Goal: Navigation & Orientation: Find specific page/section

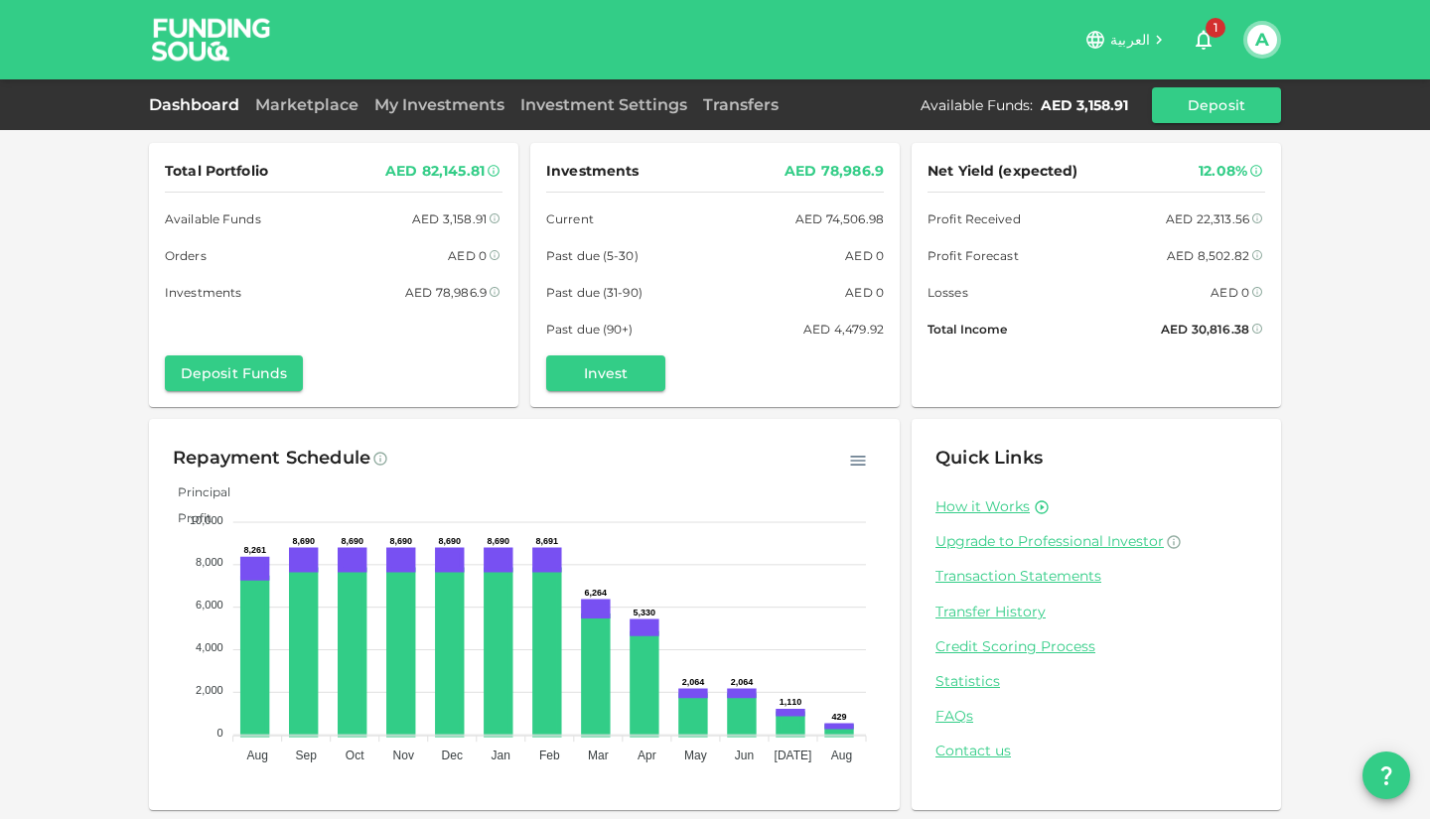
click at [199, 109] on link "Dashboard" at bounding box center [198, 104] width 98 height 19
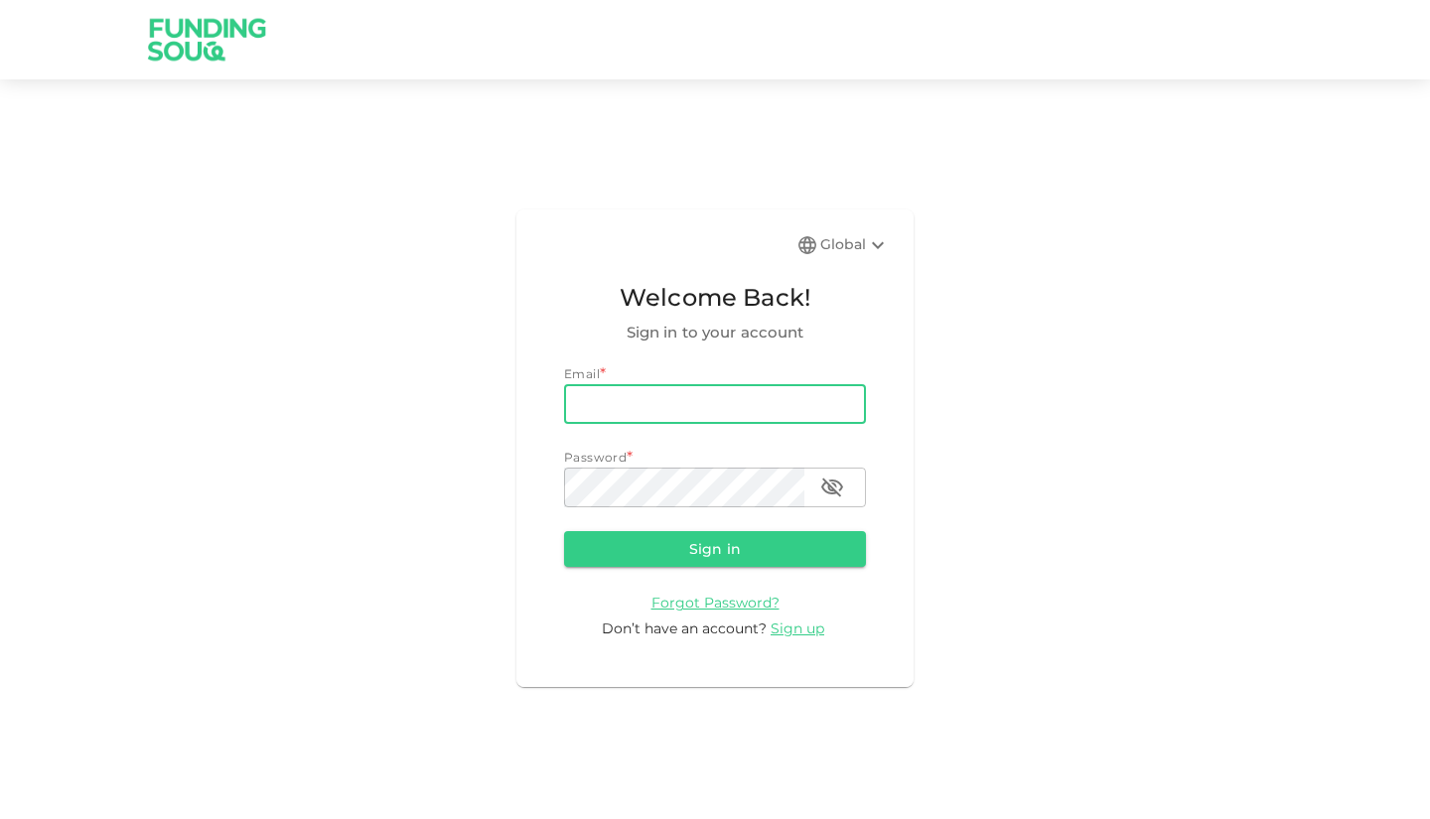
click at [706, 397] on input "email" at bounding box center [715, 404] width 302 height 40
type input "atefamripro@gmail.com"
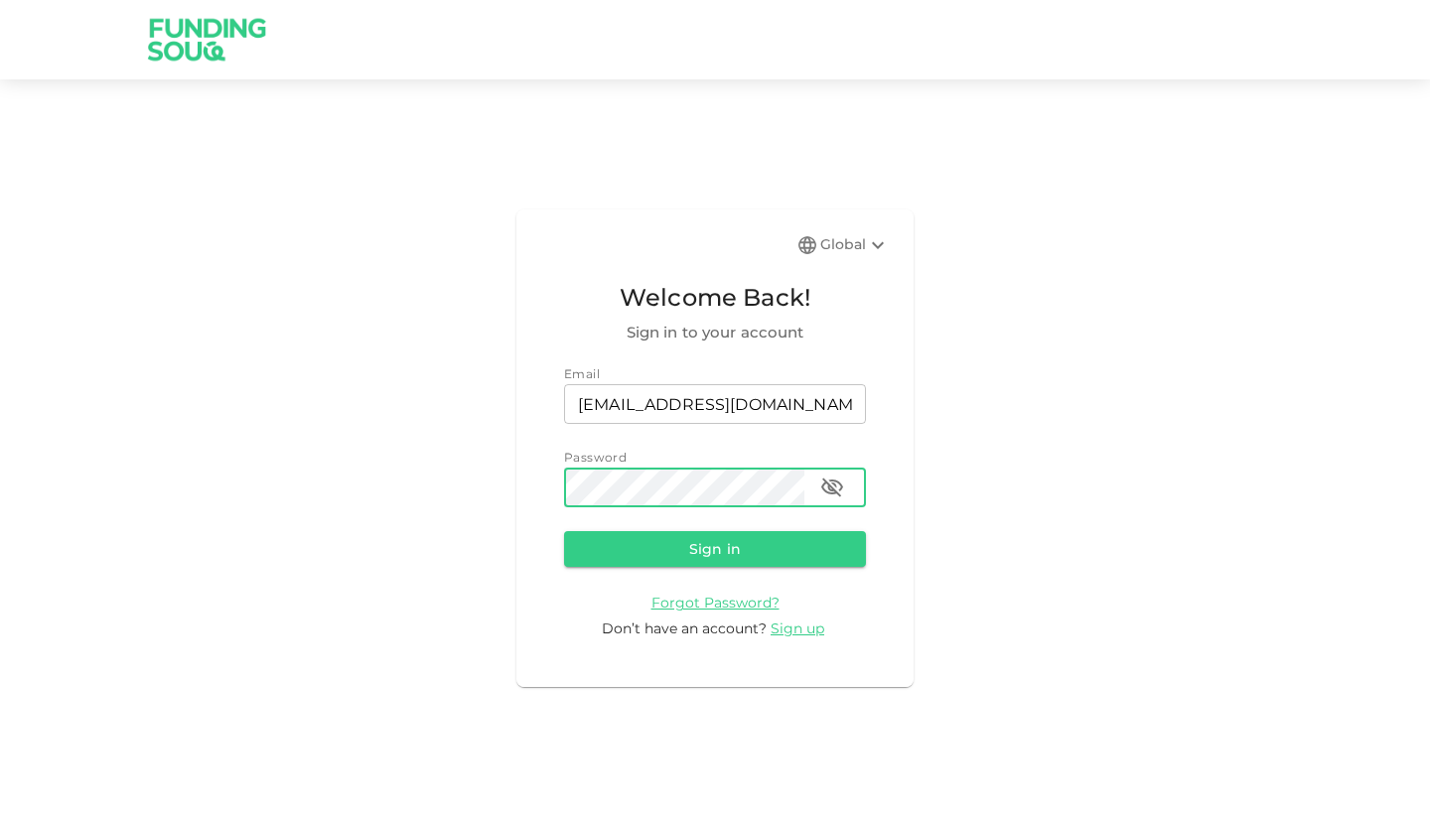
click at [564, 531] on button "Sign in" at bounding box center [715, 549] width 302 height 36
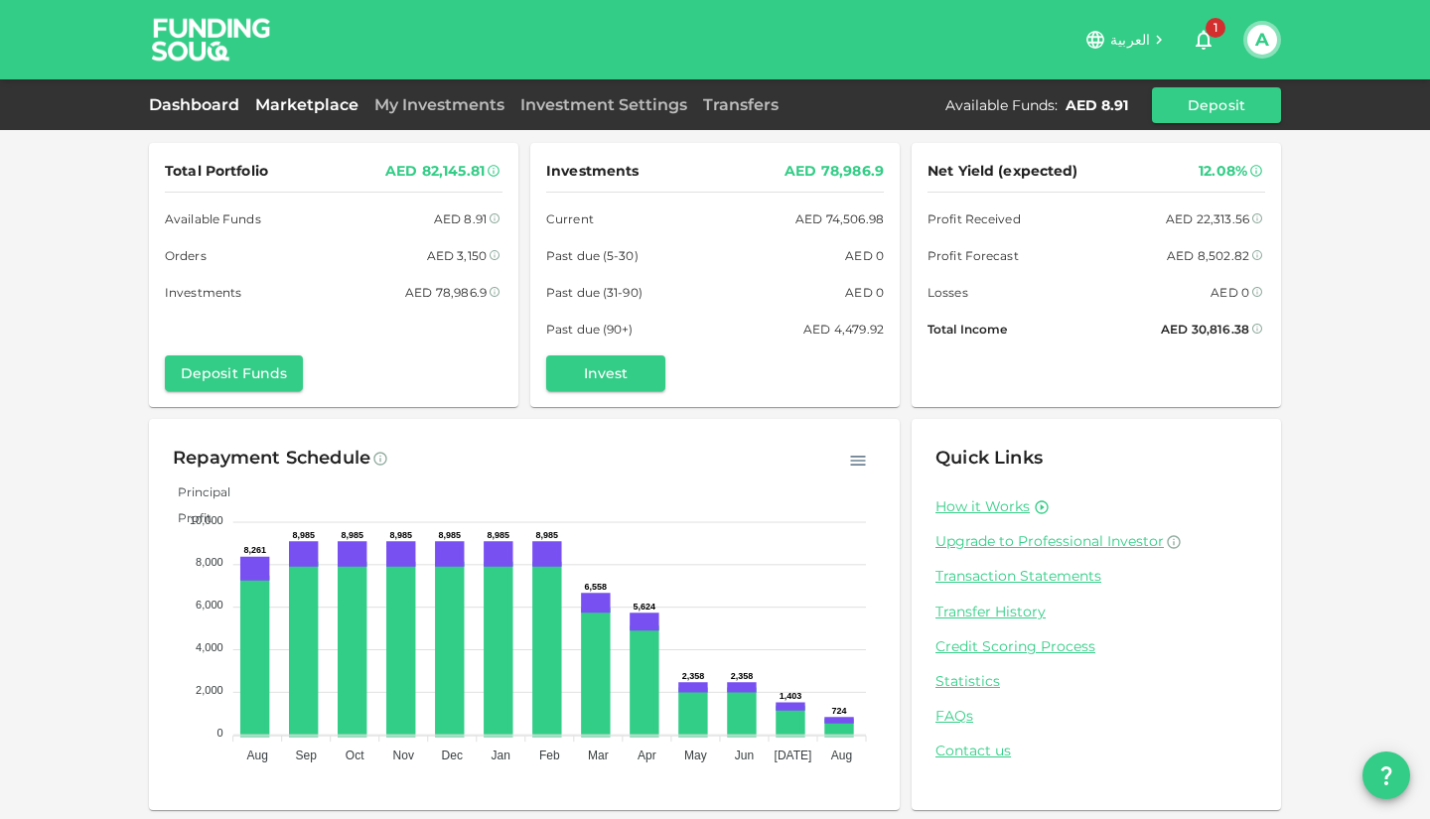
click at [294, 107] on link "Marketplace" at bounding box center [306, 104] width 119 height 19
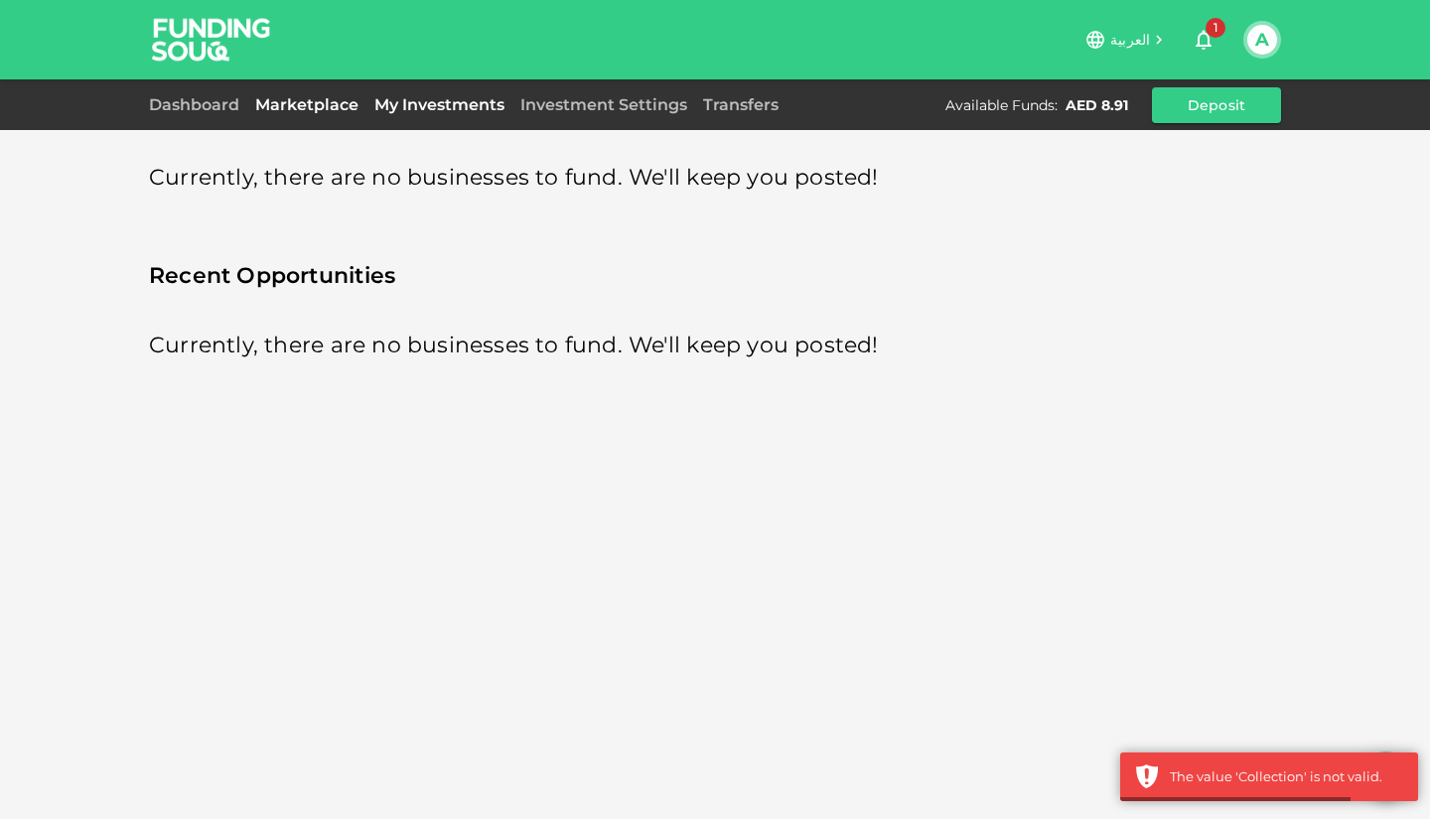
click at [445, 107] on link "My Investments" at bounding box center [439, 104] width 146 height 19
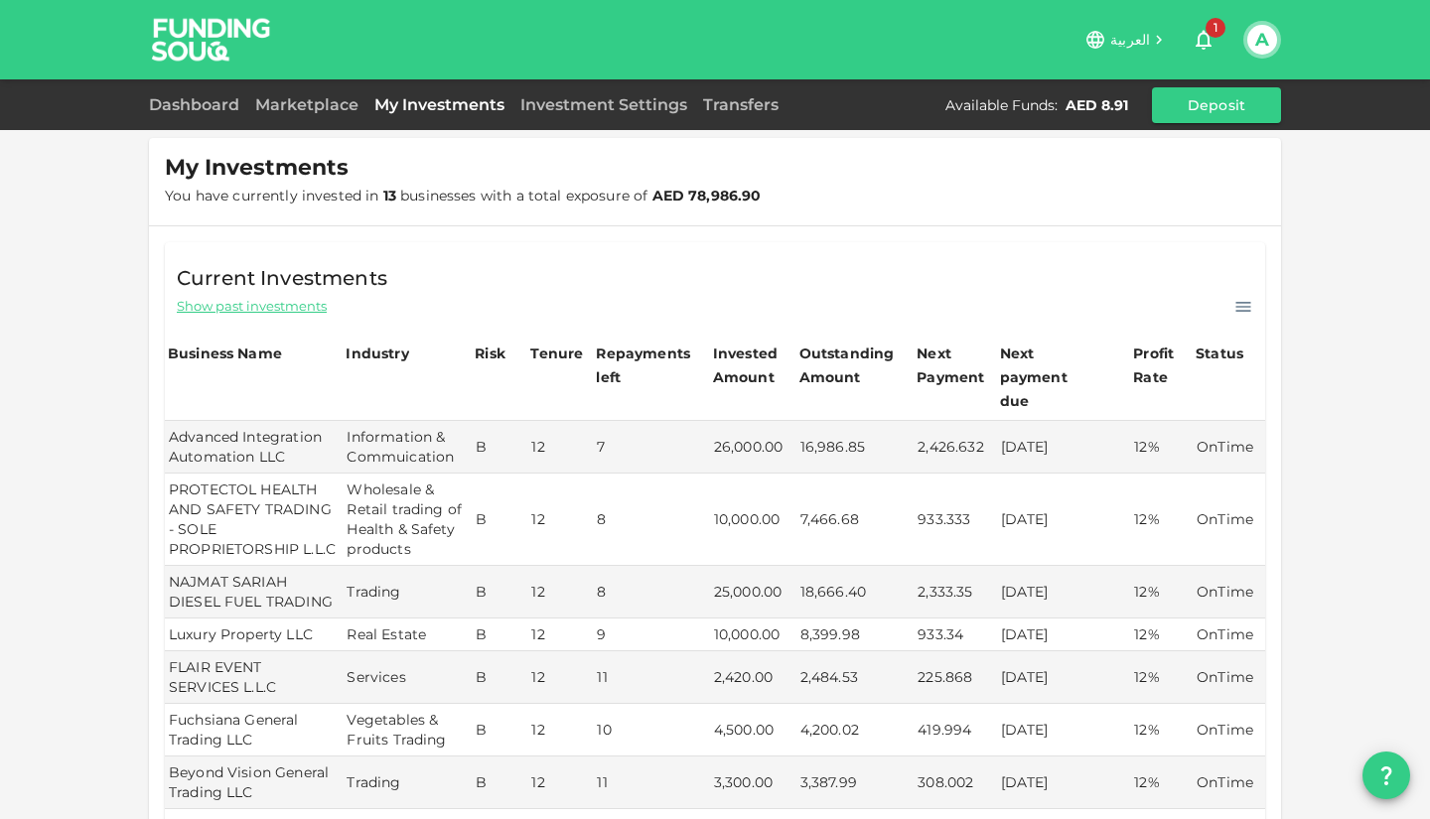
scroll to position [270, 0]
click at [215, 100] on link "Dashboard" at bounding box center [198, 104] width 98 height 19
